Goal: Information Seeking & Learning: Check status

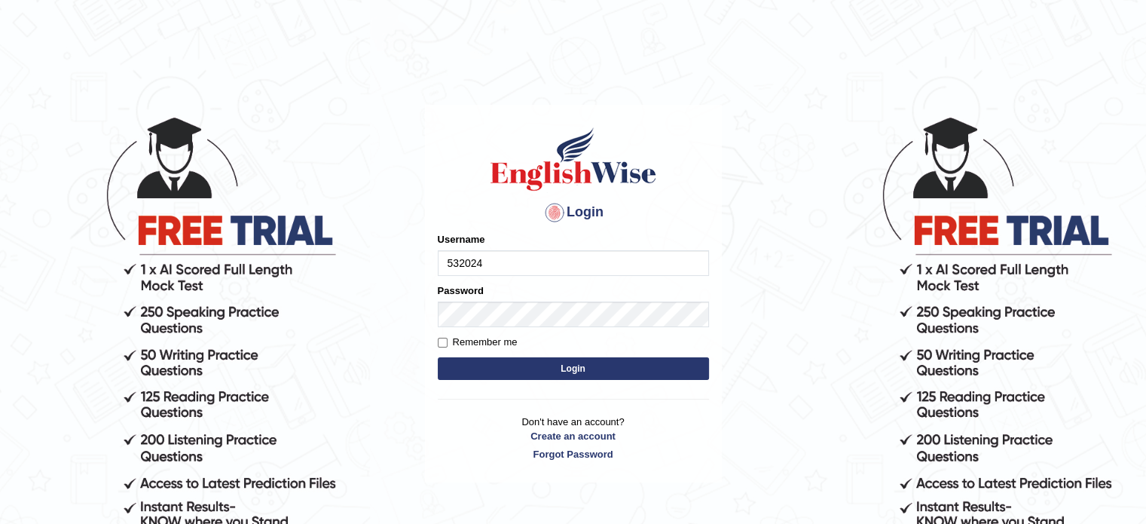
click at [498, 258] on input "532024" at bounding box center [573, 263] width 271 height 26
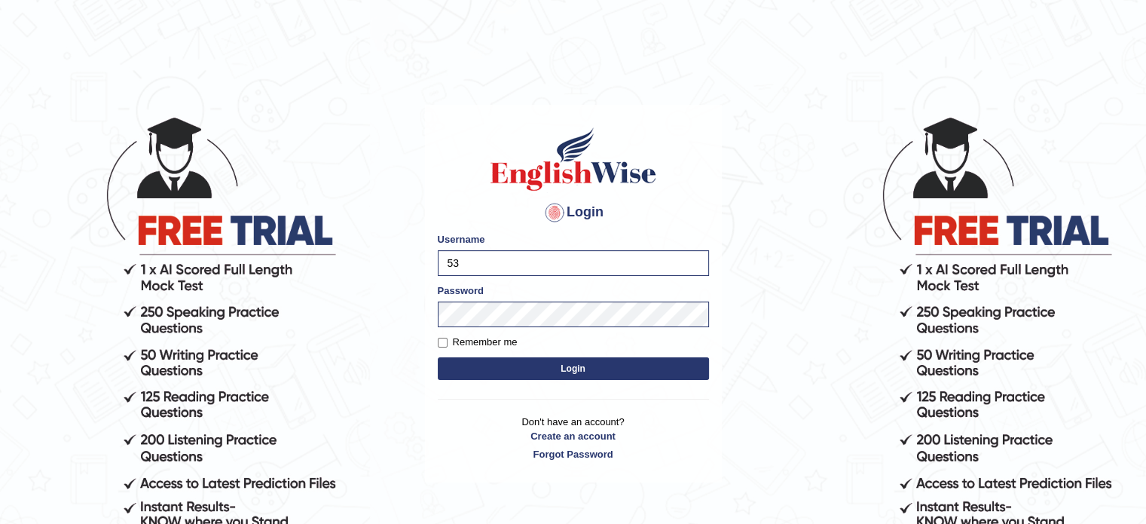
type input "5"
type input "Farzana12"
click at [475, 370] on button "Login" at bounding box center [573, 368] width 271 height 23
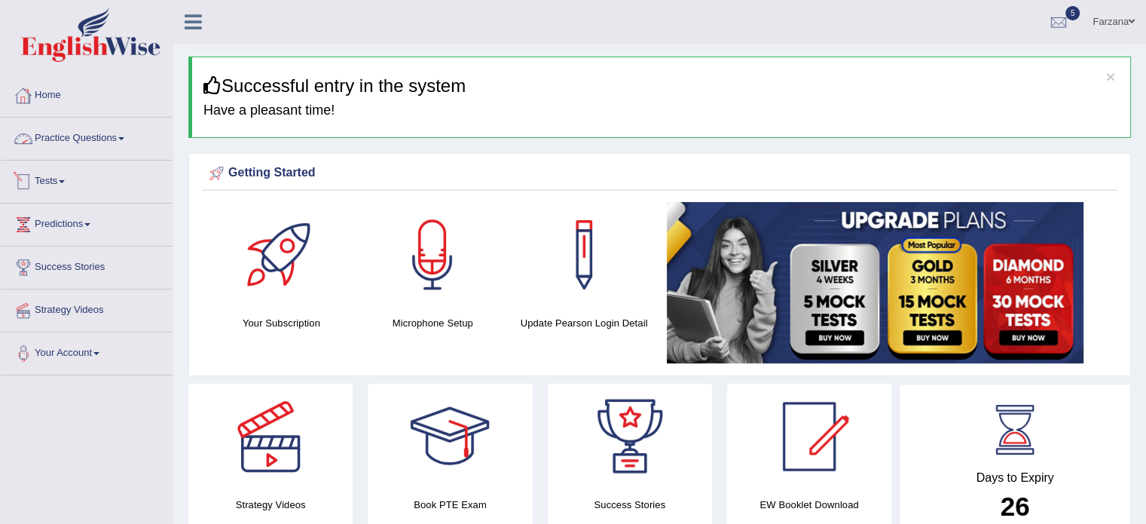
click at [63, 175] on link "Tests" at bounding box center [87, 179] width 172 height 38
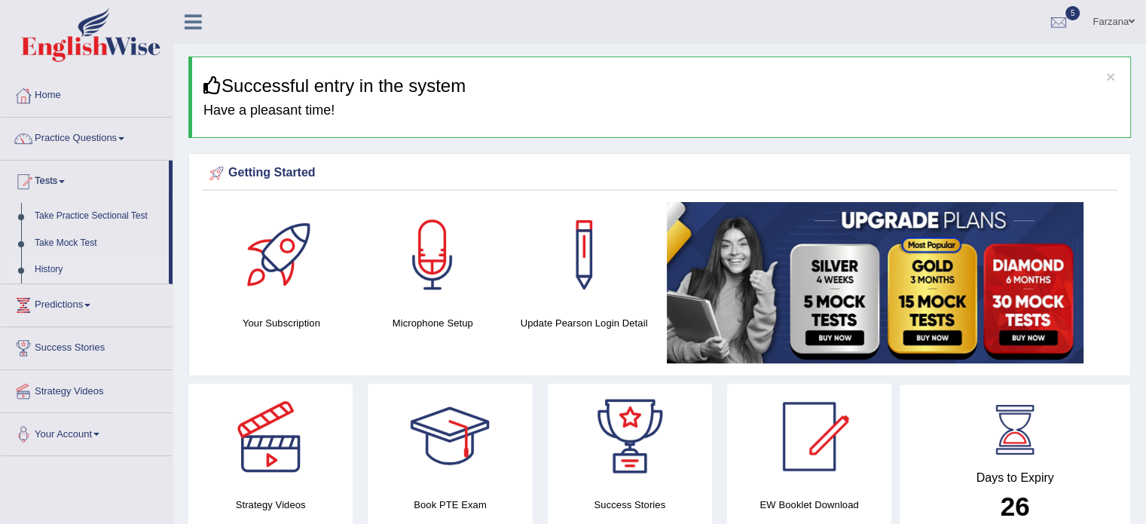
click at [49, 264] on link "History" at bounding box center [98, 269] width 141 height 27
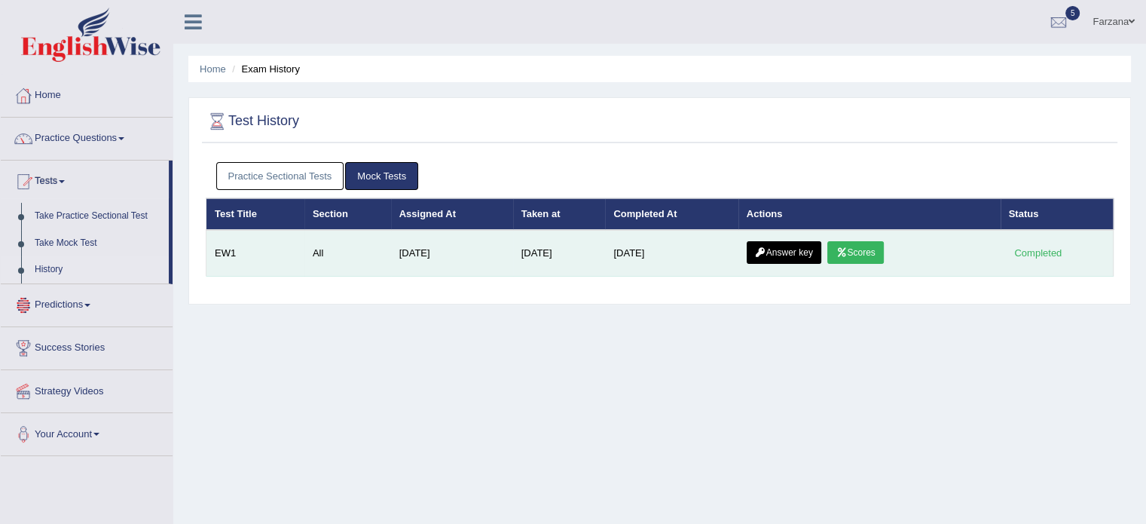
click at [853, 254] on link "Scores" at bounding box center [855, 252] width 56 height 23
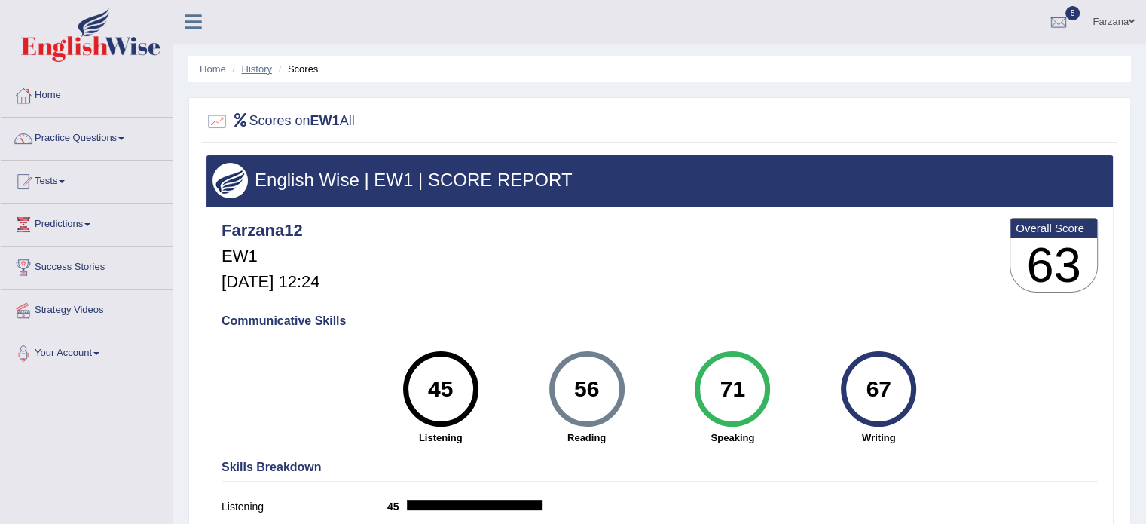
click at [253, 68] on link "History" at bounding box center [257, 68] width 30 height 11
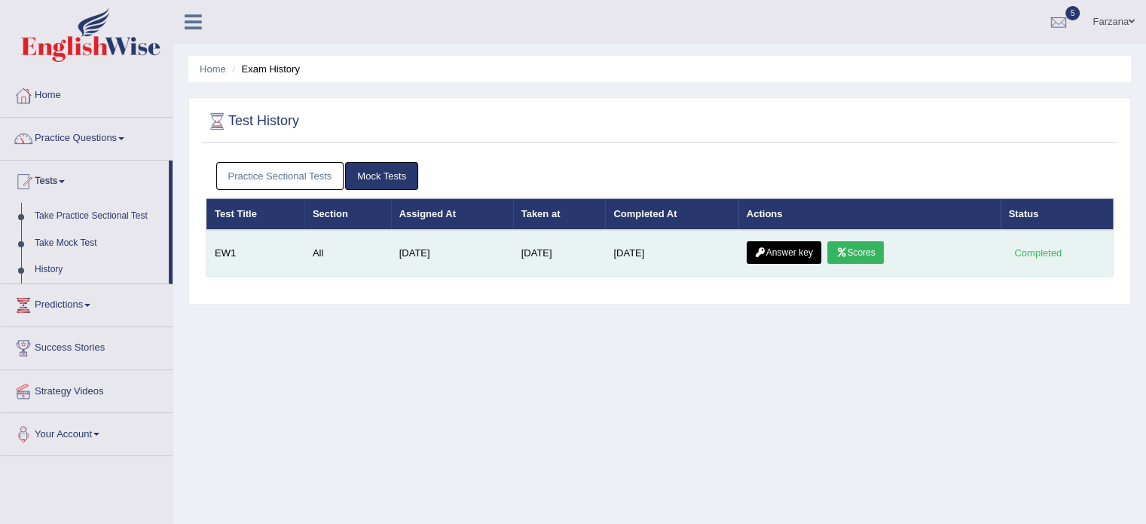
click at [783, 243] on link "Answer key" at bounding box center [784, 252] width 75 height 23
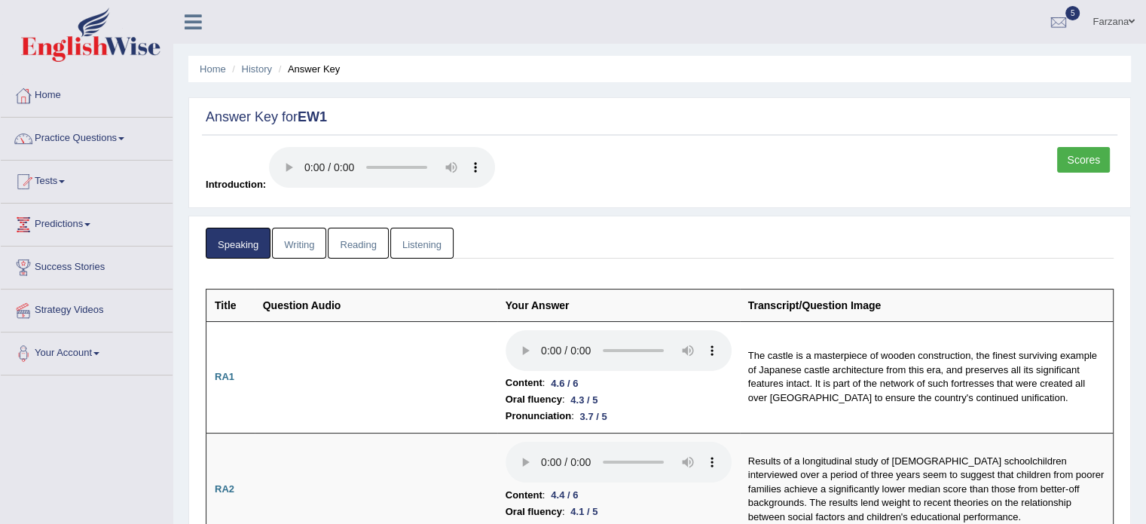
click at [301, 243] on link "Writing" at bounding box center [299, 242] width 54 height 31
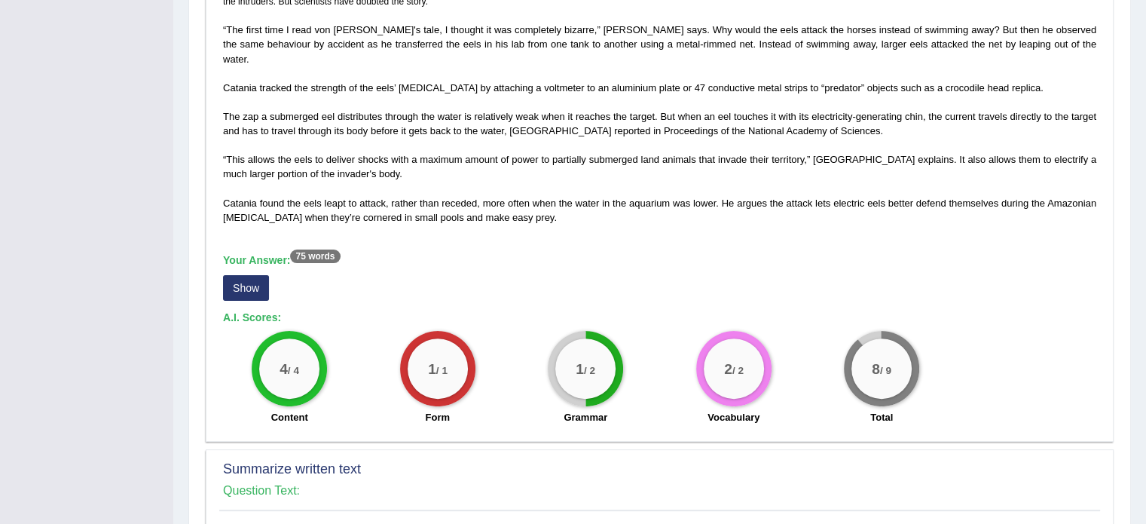
scroll to position [386, 0]
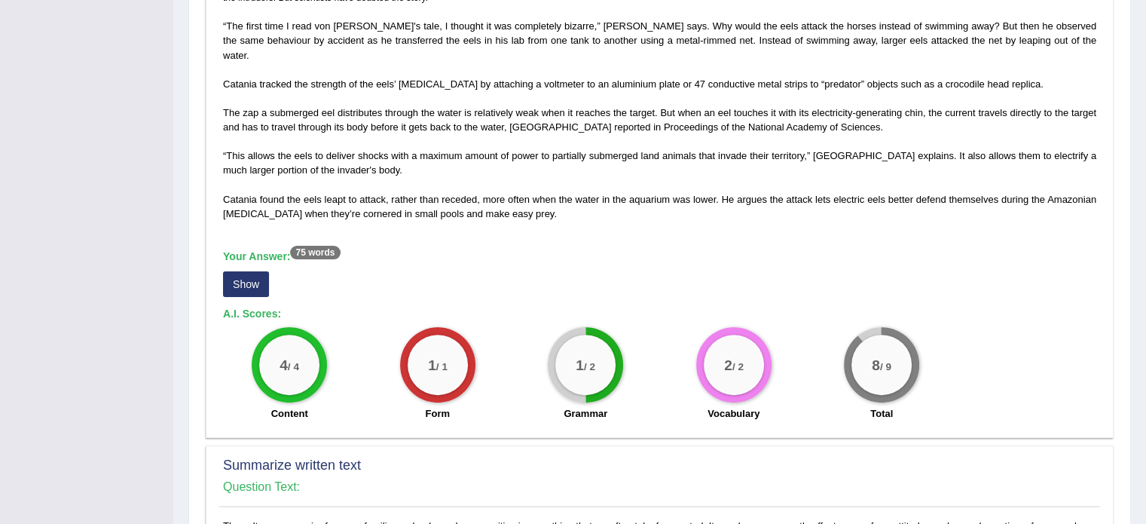
click at [247, 275] on button "Show" at bounding box center [246, 284] width 46 height 26
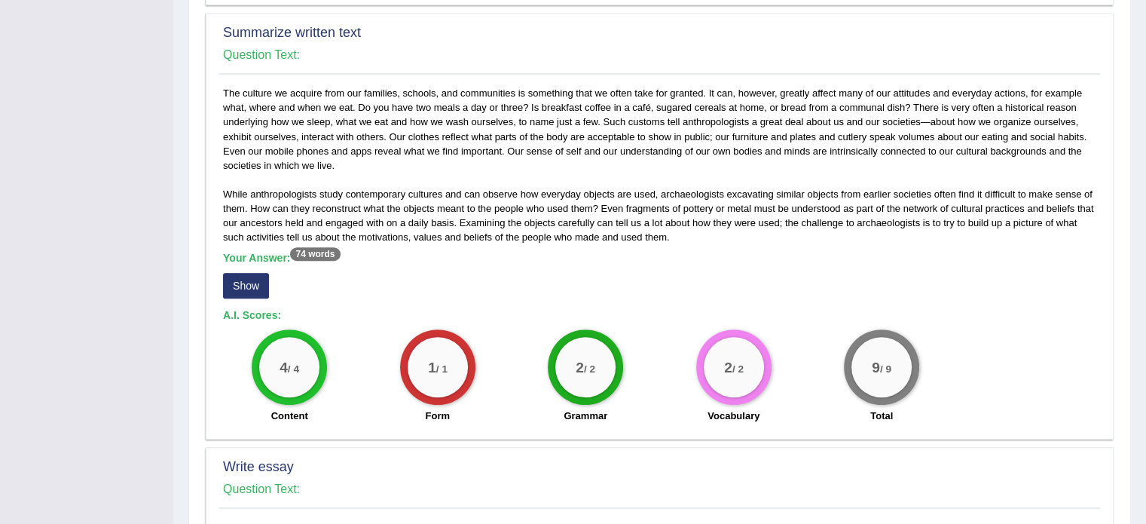
scroll to position [842, 0]
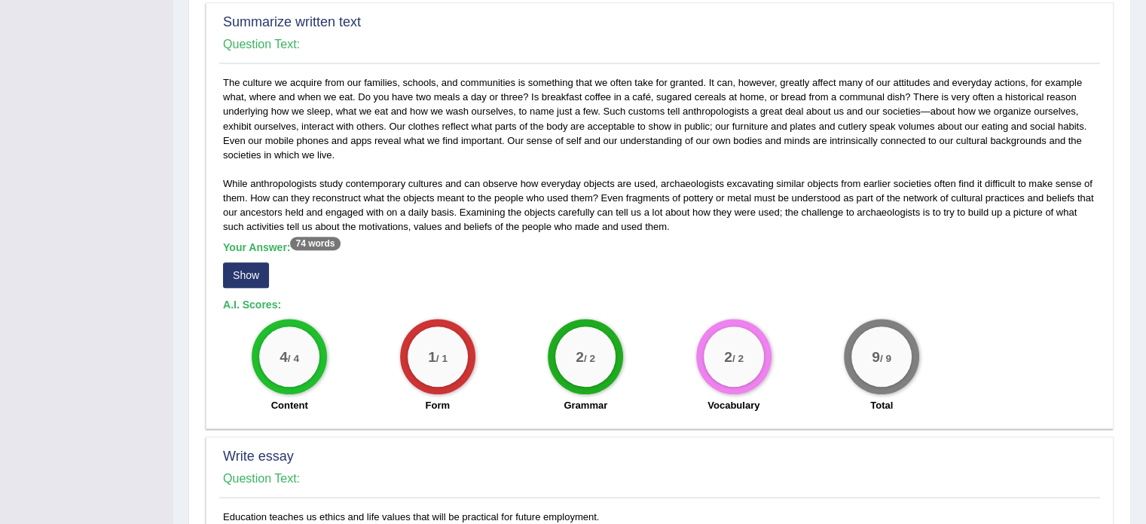
drag, startPoint x: 253, startPoint y: 261, endPoint x: 232, endPoint y: 272, distance: 23.6
click at [232, 272] on div "Your Answer: 74 words Show" at bounding box center [659, 266] width 873 height 50
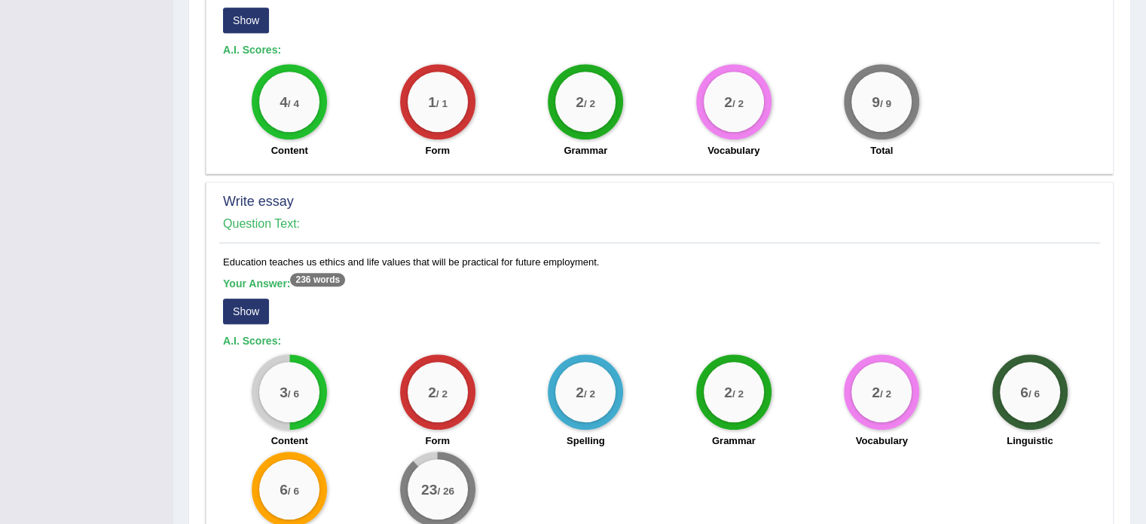
scroll to position [1187, 0]
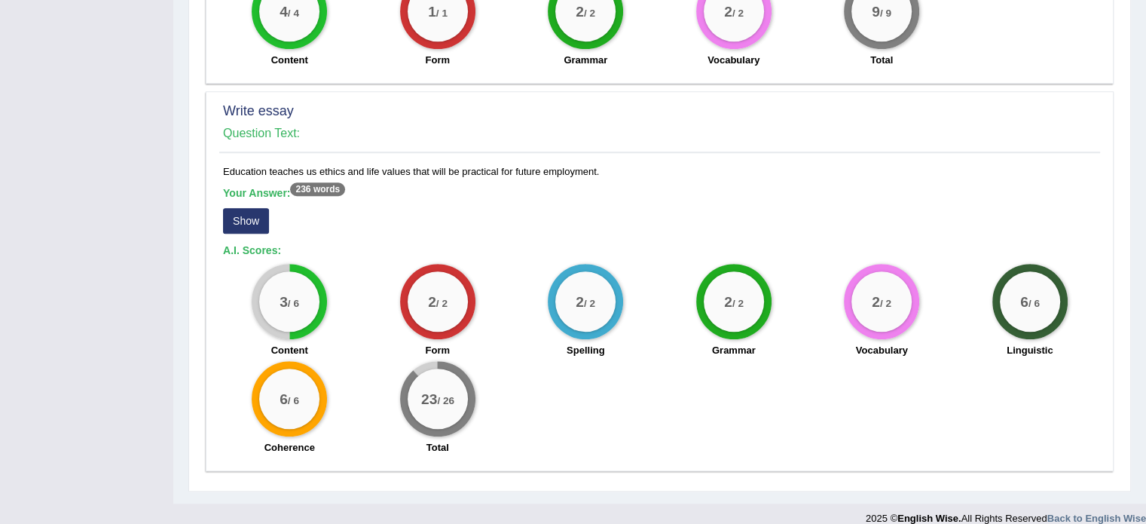
click at [241, 208] on button "Show" at bounding box center [246, 221] width 46 height 26
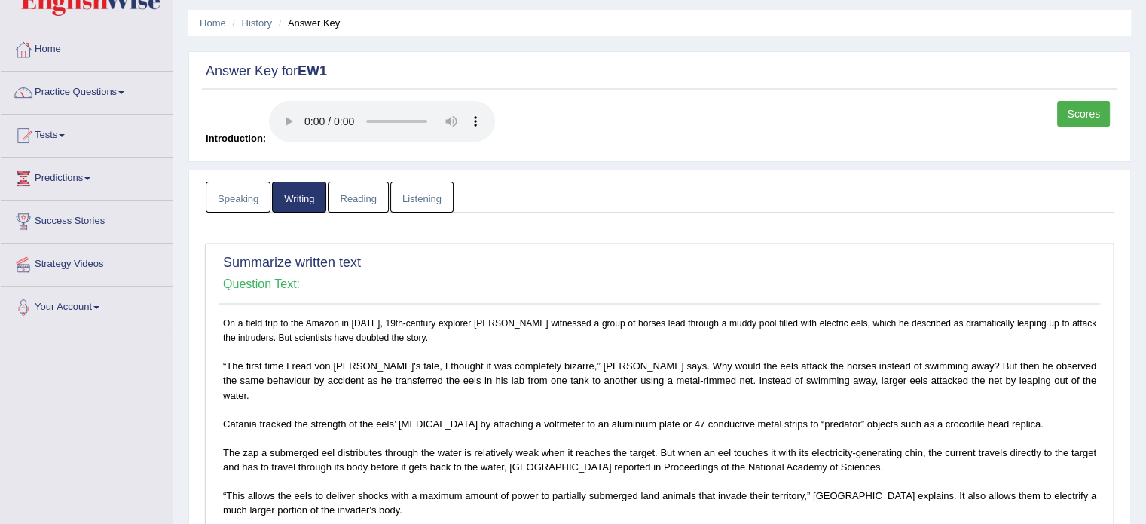
scroll to position [3, 0]
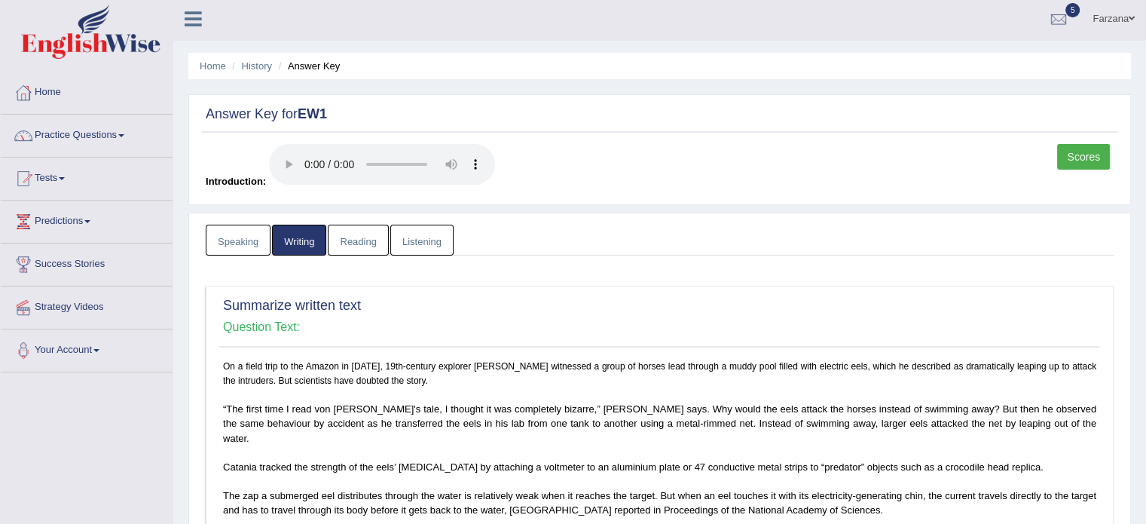
click at [441, 238] on link "Listening" at bounding box center [421, 239] width 63 height 31
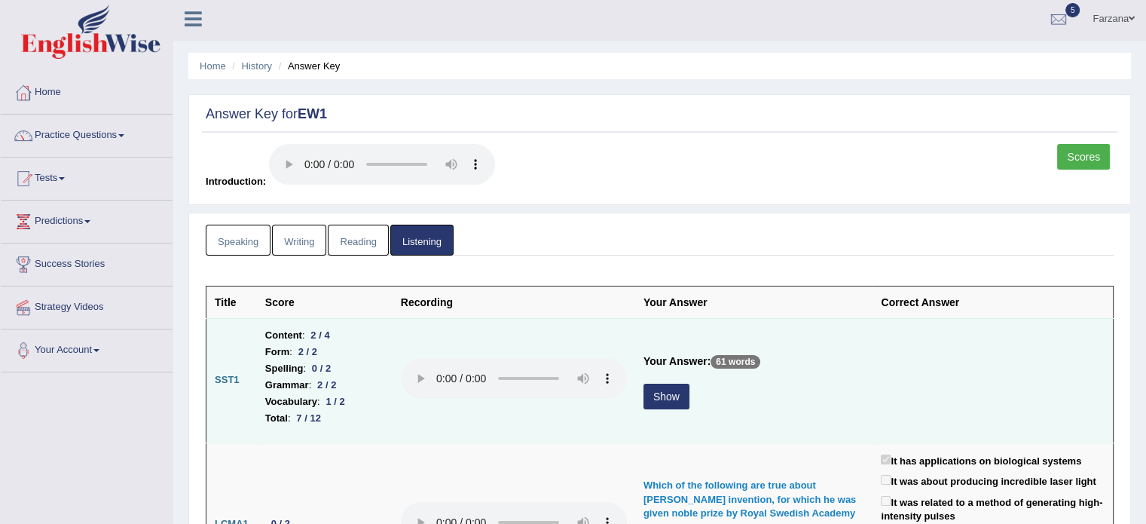
click at [664, 396] on button "Show" at bounding box center [666, 396] width 46 height 26
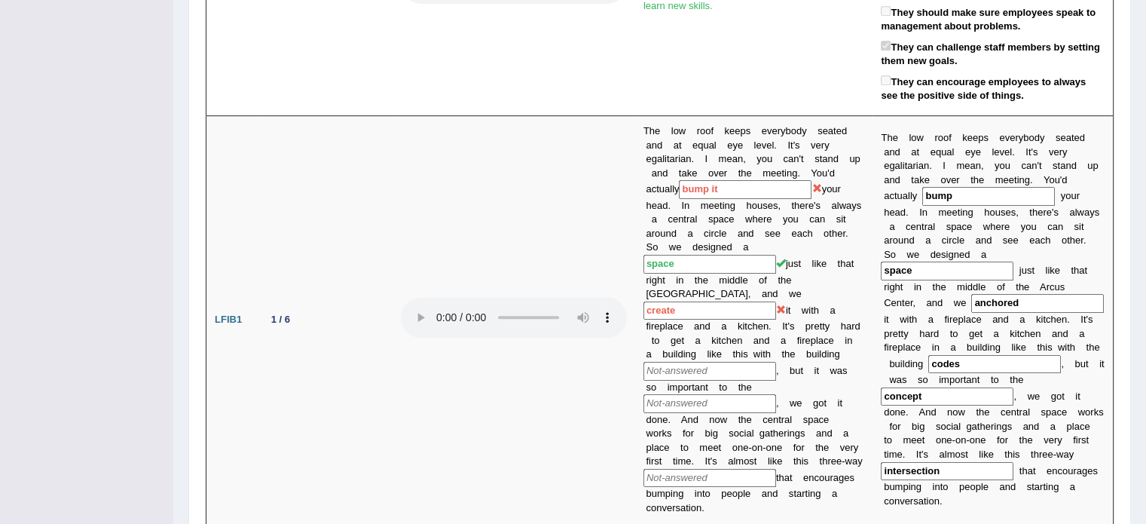
scroll to position [0, 0]
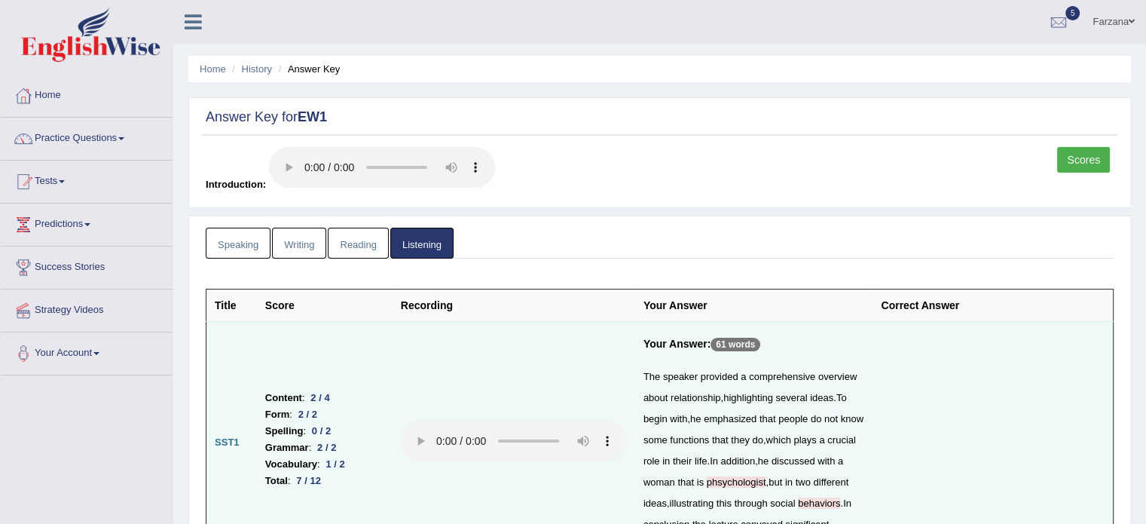
click at [349, 240] on link "Reading" at bounding box center [358, 242] width 60 height 31
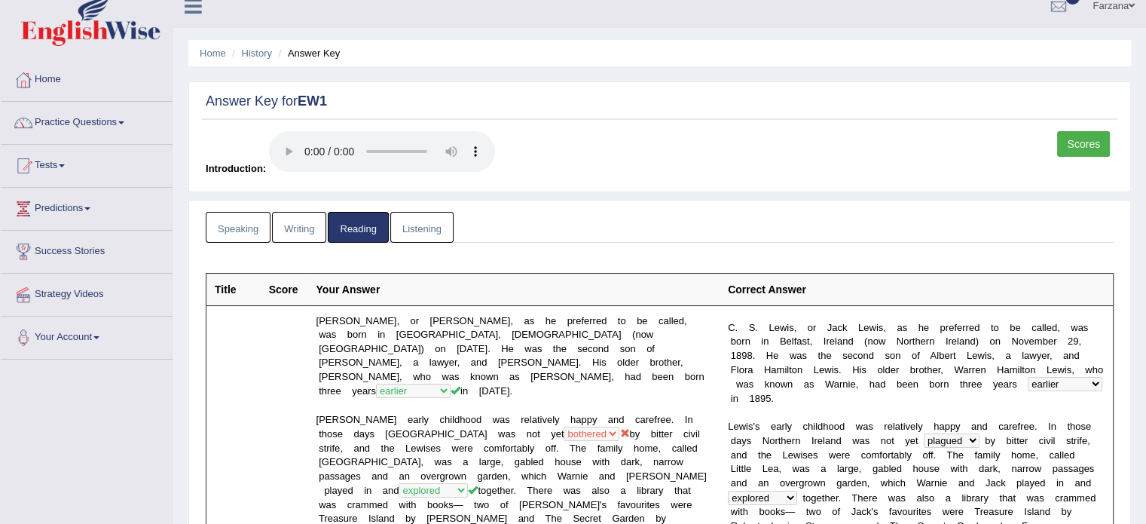
scroll to position [12, 0]
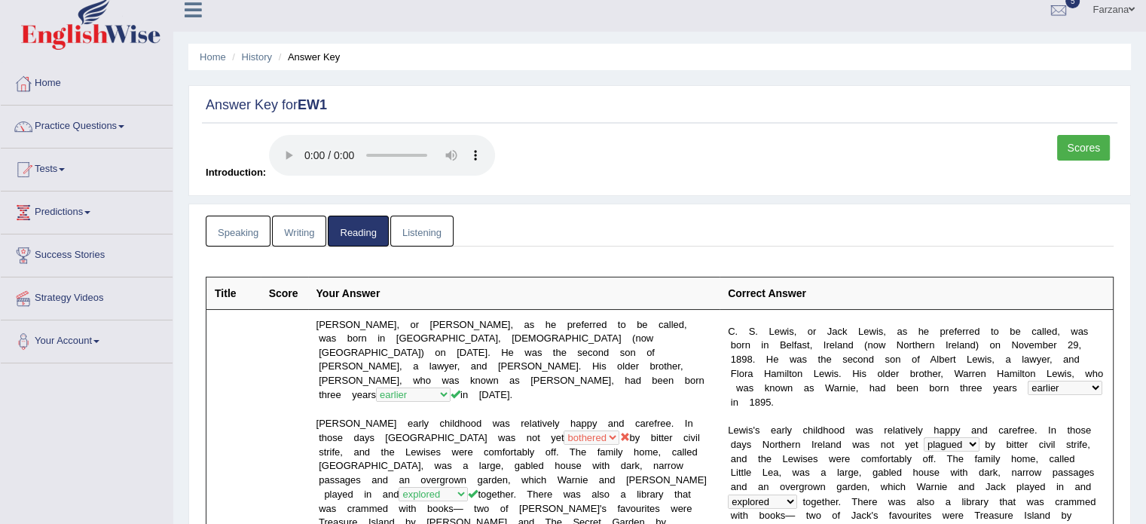
click at [248, 234] on link "Speaking" at bounding box center [238, 230] width 65 height 31
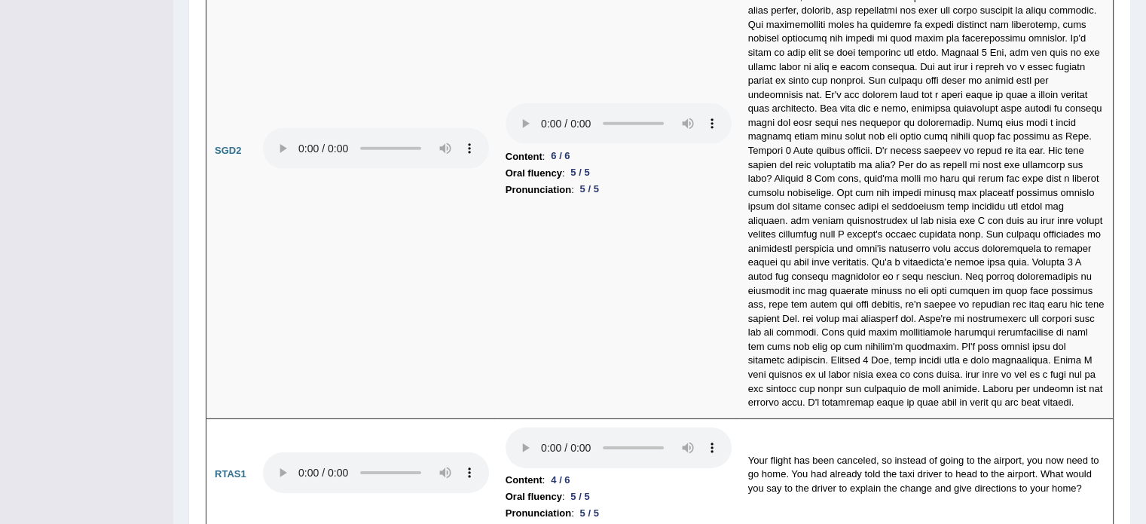
scroll to position [4790, 0]
